Goal: Task Accomplishment & Management: Manage account settings

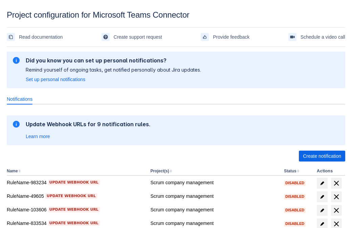
click at [322, 156] on span "Create notification" at bounding box center [322, 155] width 38 height 11
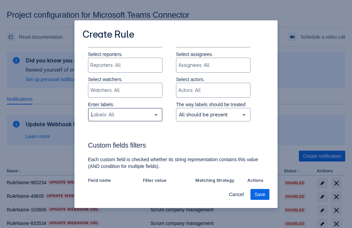
type input "268379_label"
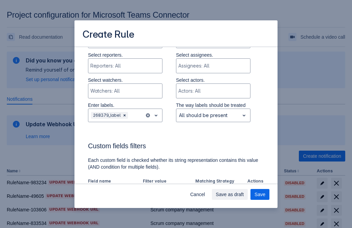
scroll to position [420, 0]
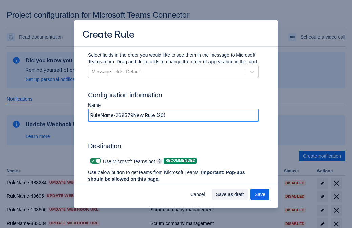
type input "RuleName-268379New Rule (20)"
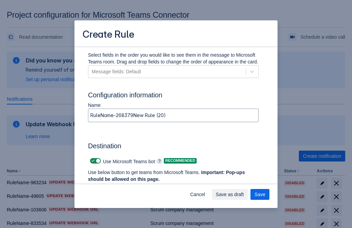
click at [92, 161] on span at bounding box center [92, 160] width 5 height 5
click at [92, 161] on input "checkbox" at bounding box center [92, 160] width 4 height 4
checkbox input "false"
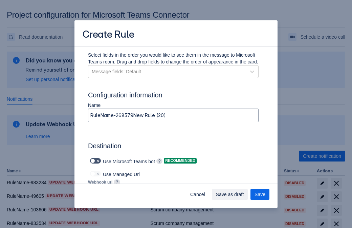
type input "[URL][DOMAIN_NAME][DATE]"
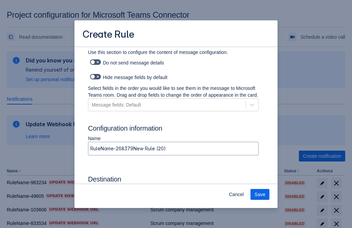
click at [260, 194] on span "Save" at bounding box center [260, 194] width 11 height 11
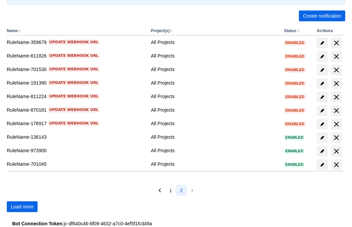
click at [22, 207] on span "Load more" at bounding box center [22, 206] width 23 height 11
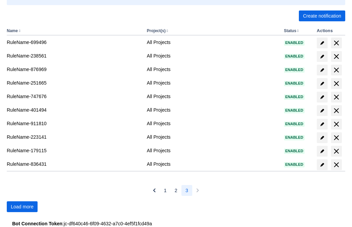
click at [22, 207] on span "Load more" at bounding box center [22, 206] width 23 height 11
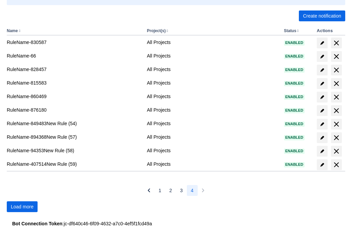
click at [22, 207] on span "Load more" at bounding box center [22, 206] width 23 height 11
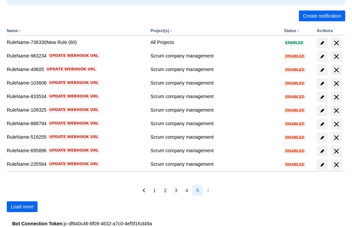
click at [22, 207] on span "Load more" at bounding box center [22, 206] width 23 height 11
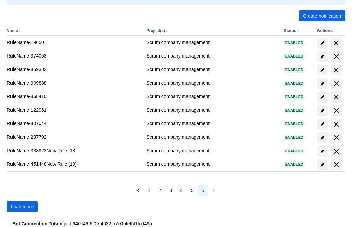
click at [22, 207] on span "Load more" at bounding box center [22, 206] width 23 height 11
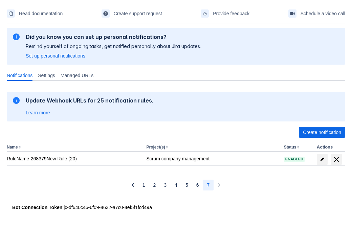
click at [336, 159] on span "delete" at bounding box center [337, 159] width 8 height 8
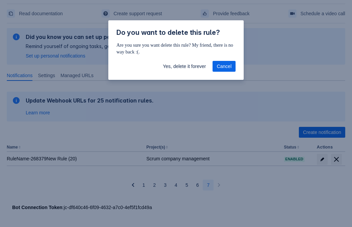
click at [184, 66] on span "Yes, delete it forever" at bounding box center [184, 66] width 43 height 11
